Goal: Transaction & Acquisition: Purchase product/service

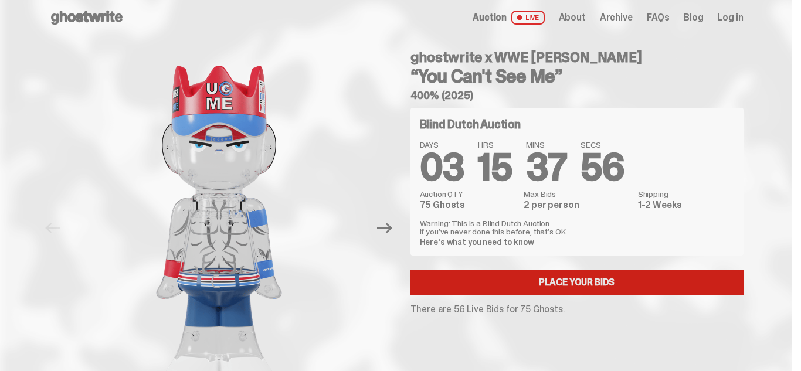
scroll to position [18, 0]
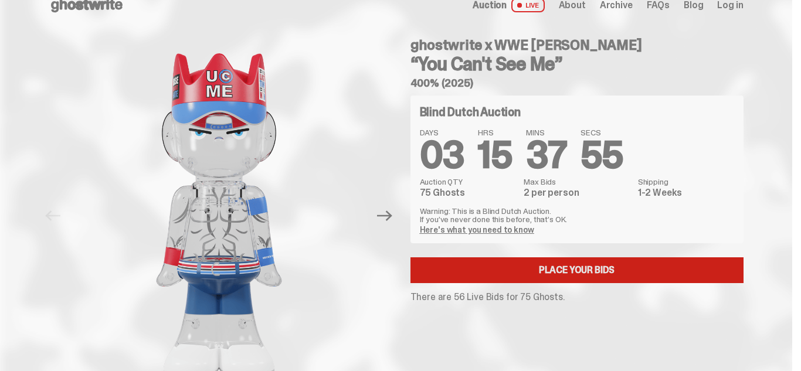
click at [563, 270] on link "Place your Bids" at bounding box center [576, 270] width 333 height 26
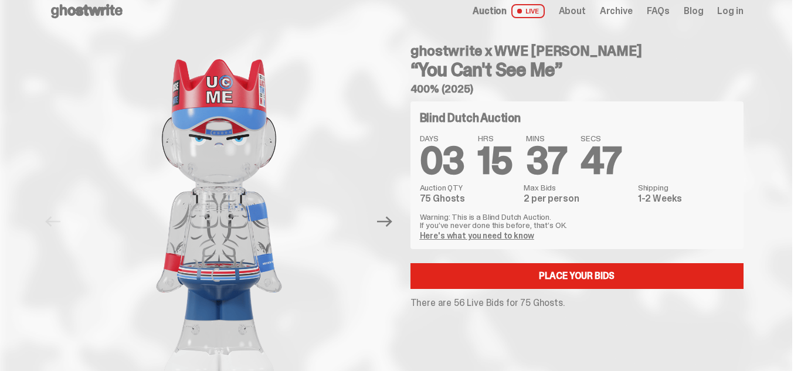
scroll to position [6, 0]
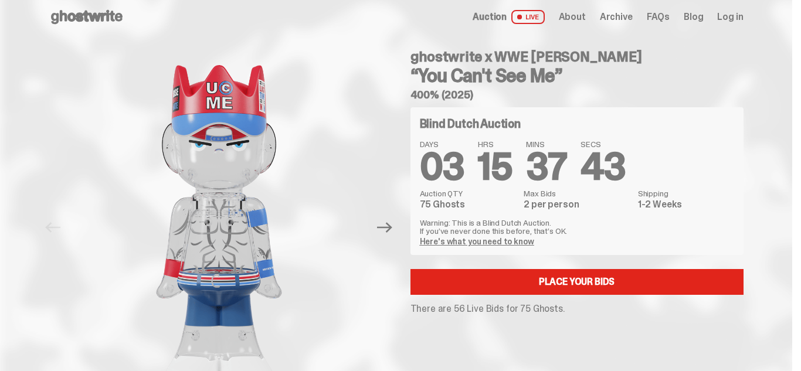
click at [517, 243] on link "Here's what you need to know" at bounding box center [477, 241] width 114 height 11
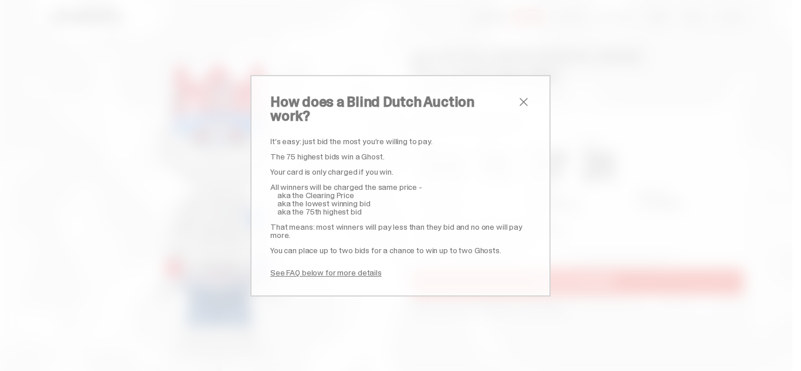
click at [520, 106] on span "close" at bounding box center [523, 102] width 14 height 14
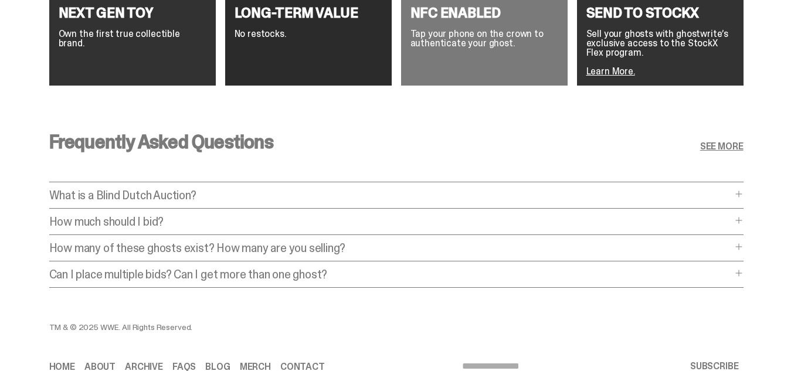
scroll to position [2124, 0]
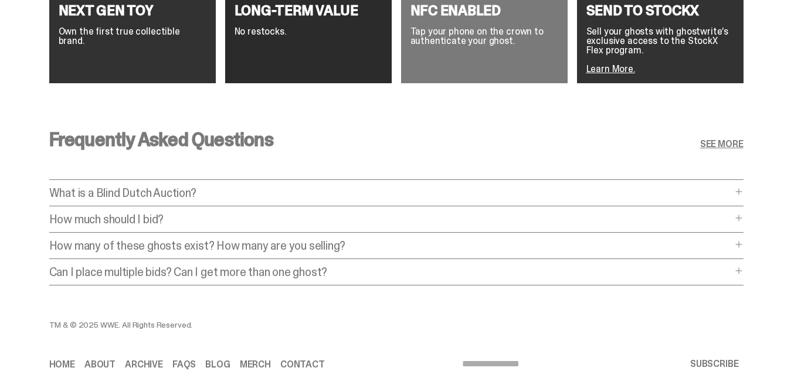
click at [464, 187] on div "What is a Blind Dutch Auction? What is a Blind Dutch Auction? A Blind Dutch Auc…" at bounding box center [396, 196] width 694 height 19
click at [461, 187] on p "What is a Blind Dutch Auction?" at bounding box center [390, 193] width 682 height 12
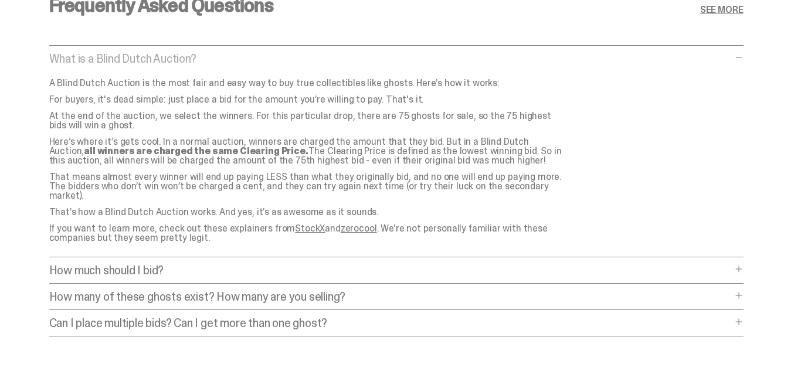
scroll to position [2339, 0]
